Goal: Transaction & Acquisition: Purchase product/service

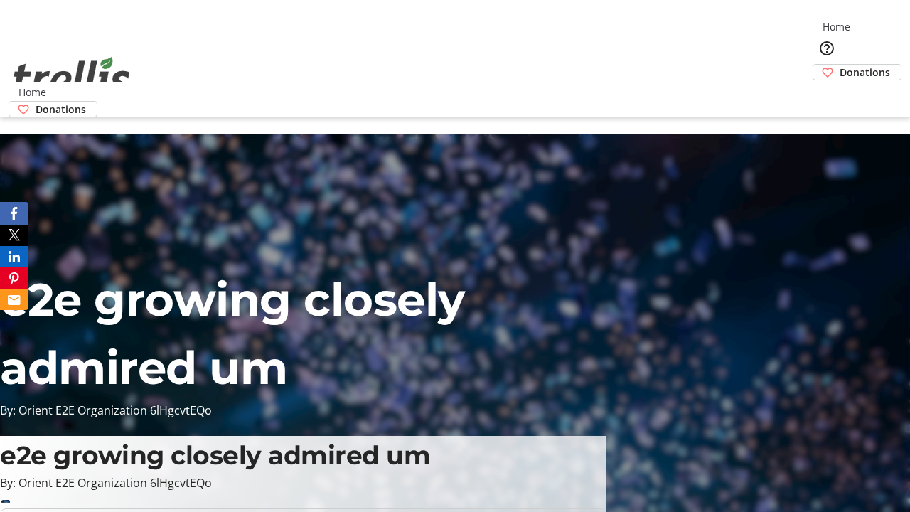
click at [839, 65] on span "Donations" at bounding box center [864, 72] width 50 height 15
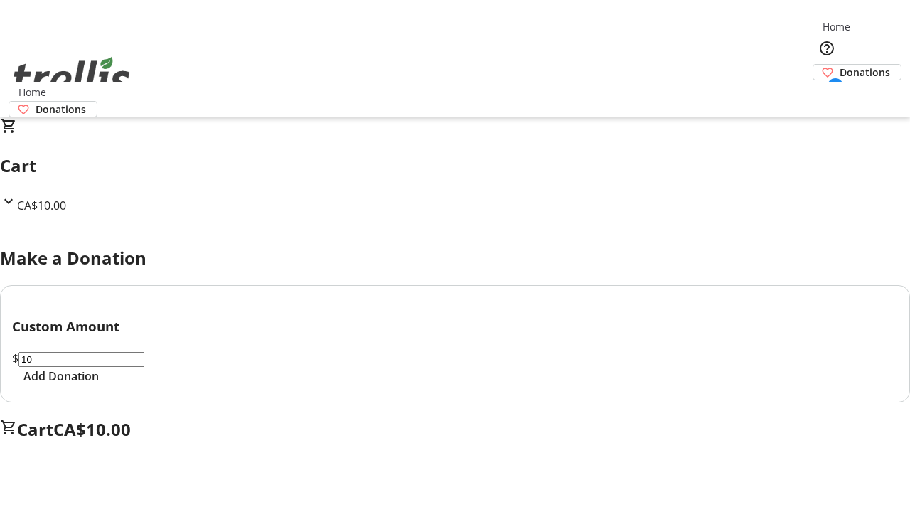
select select "CA"
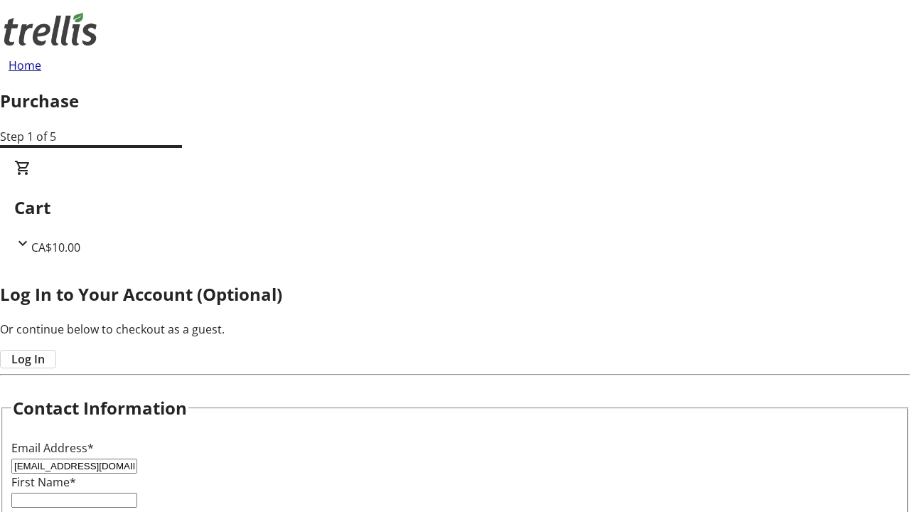
type input "[EMAIL_ADDRESS][DOMAIN_NAME]"
type input "Destiney"
type input "[PERSON_NAME]"
type input "[STREET_ADDRESS][PERSON_NAME]"
type input "Kelowna"
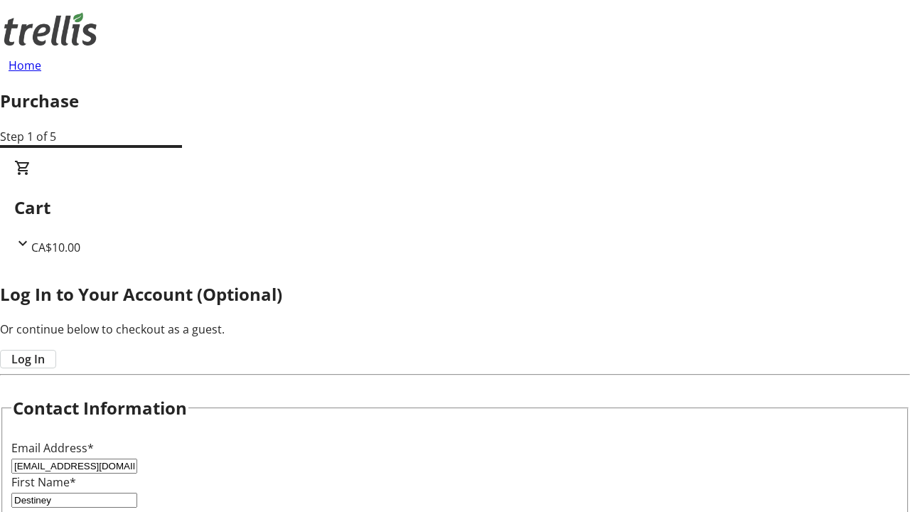
select select "BC"
type input "Kelowna"
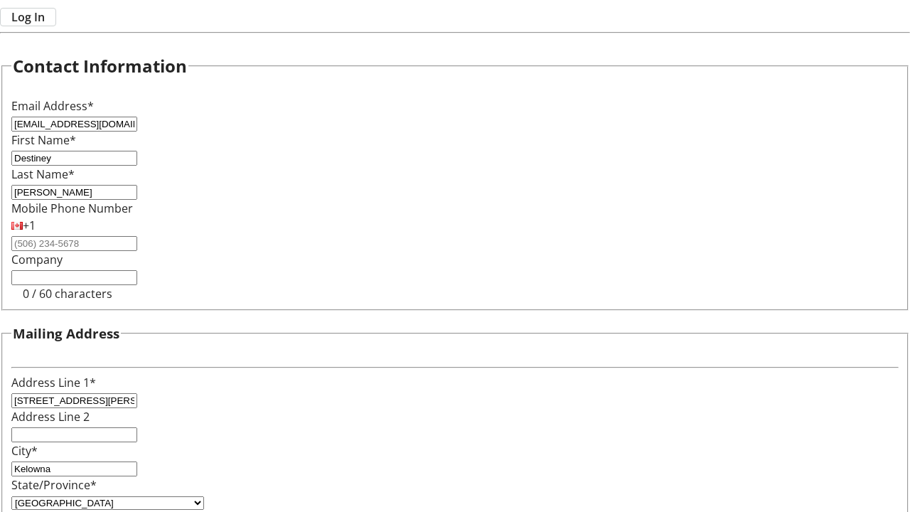
type input "V1Y 0C2"
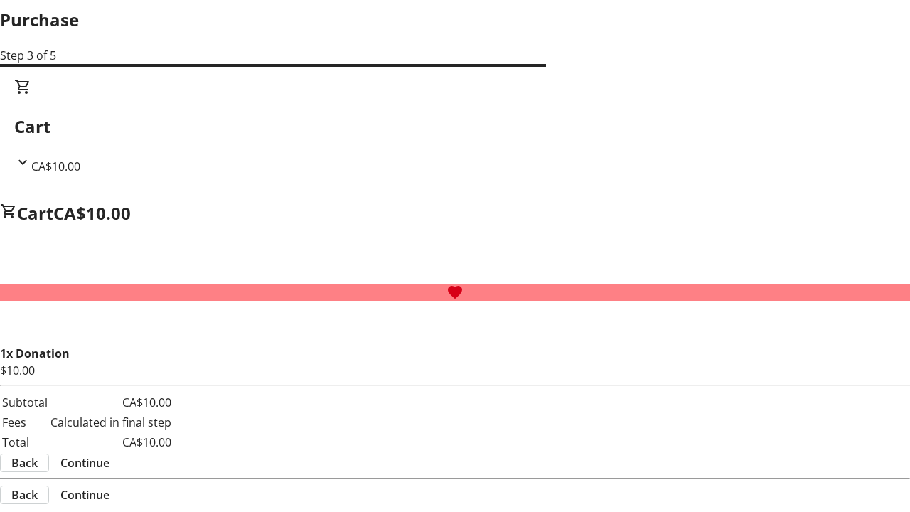
scroll to position [0, 0]
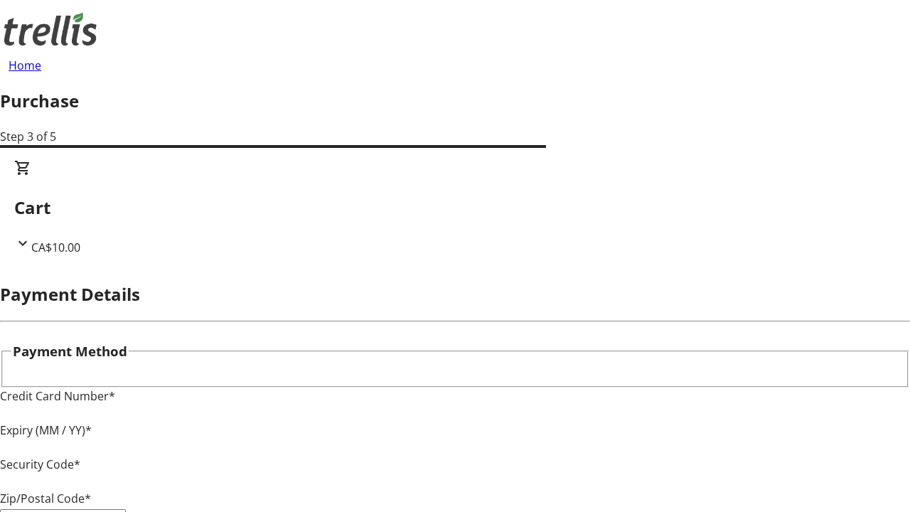
type input "V1Y 0C2"
